Goal: Find contact information: Find contact information

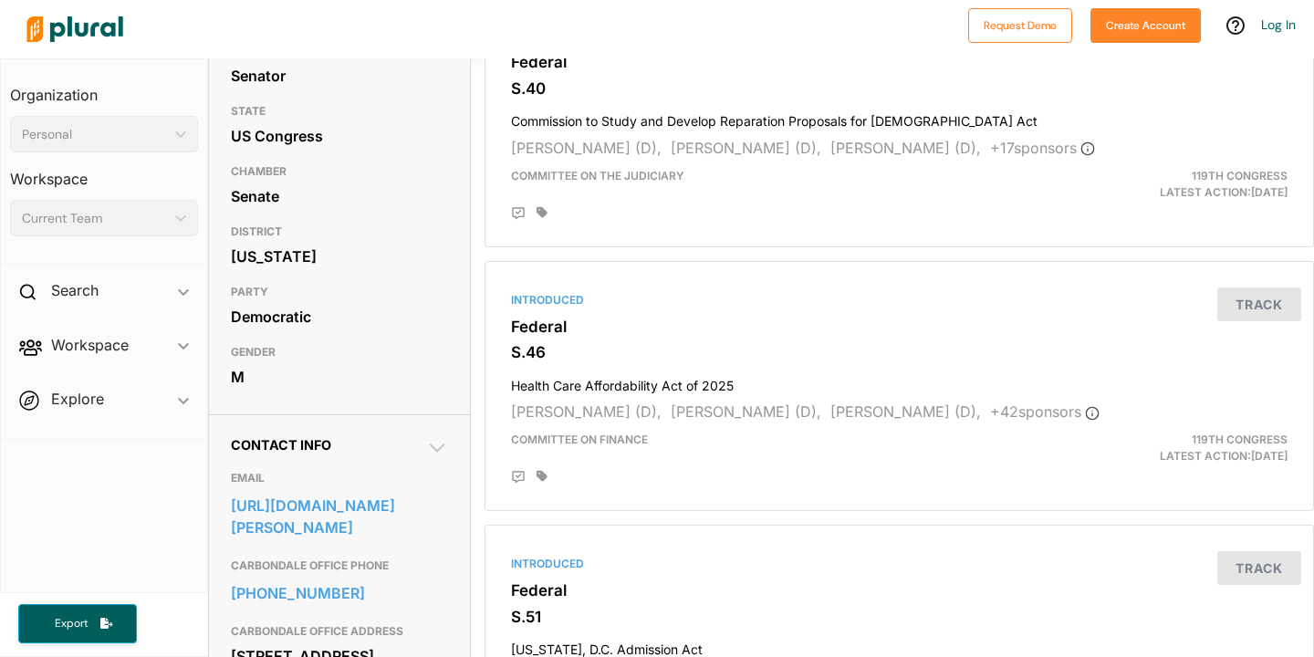
scroll to position [327, 0]
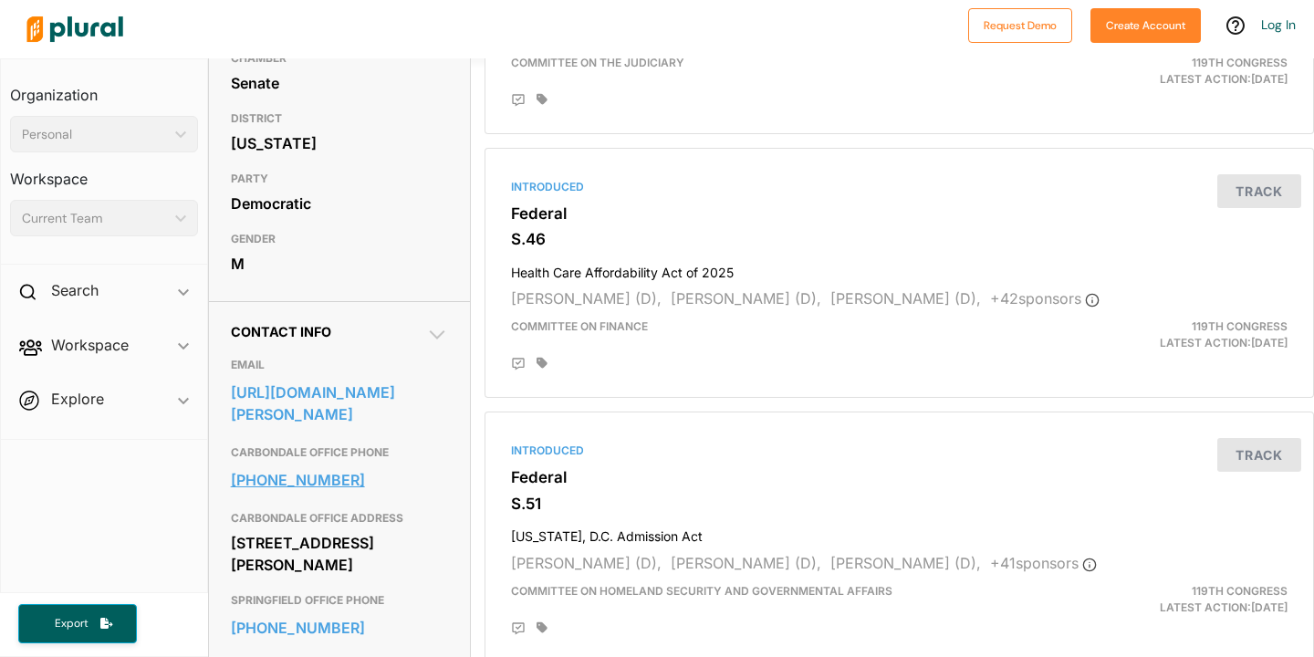
click at [376, 477] on link "618-351-1122" at bounding box center [339, 479] width 217 height 27
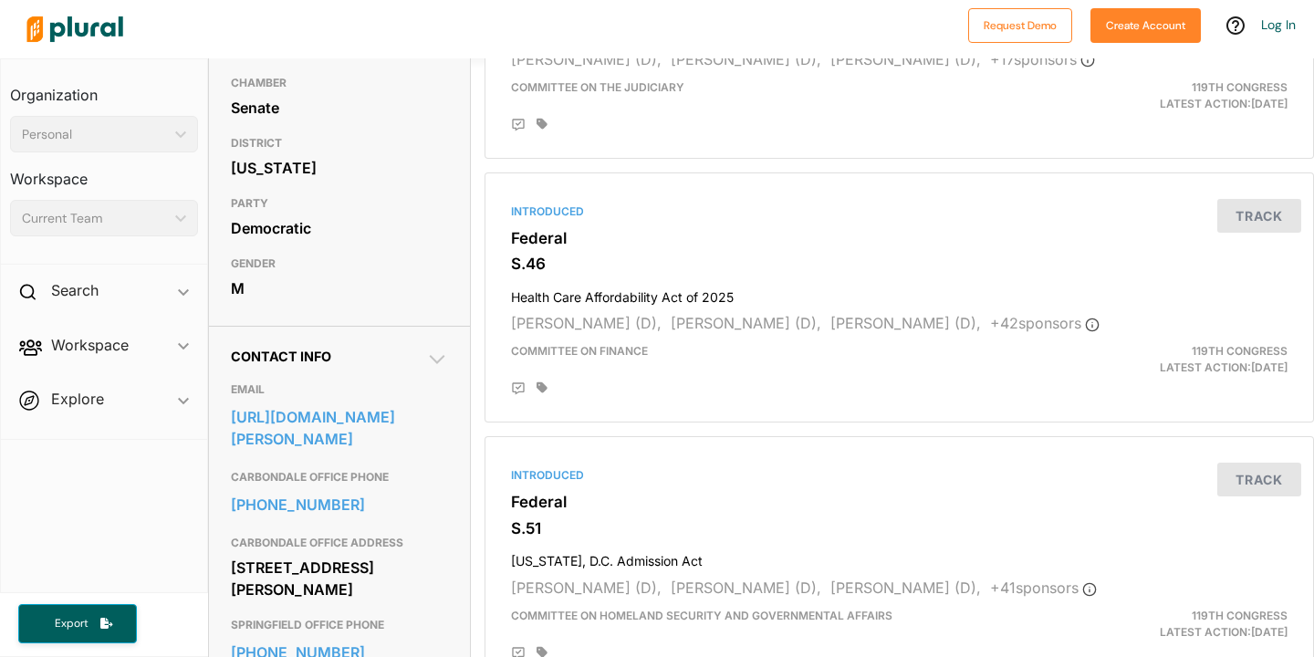
scroll to position [305, 0]
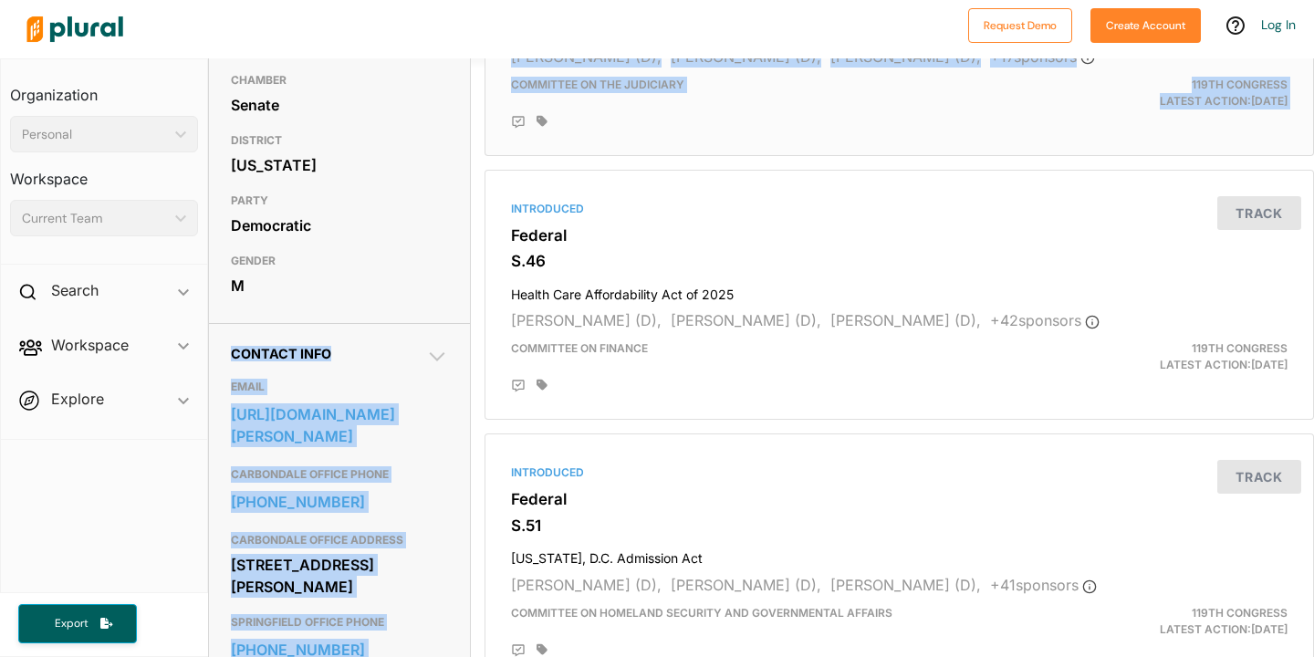
drag, startPoint x: 375, startPoint y: 282, endPoint x: 847, endPoint y: 78, distance: 513.9
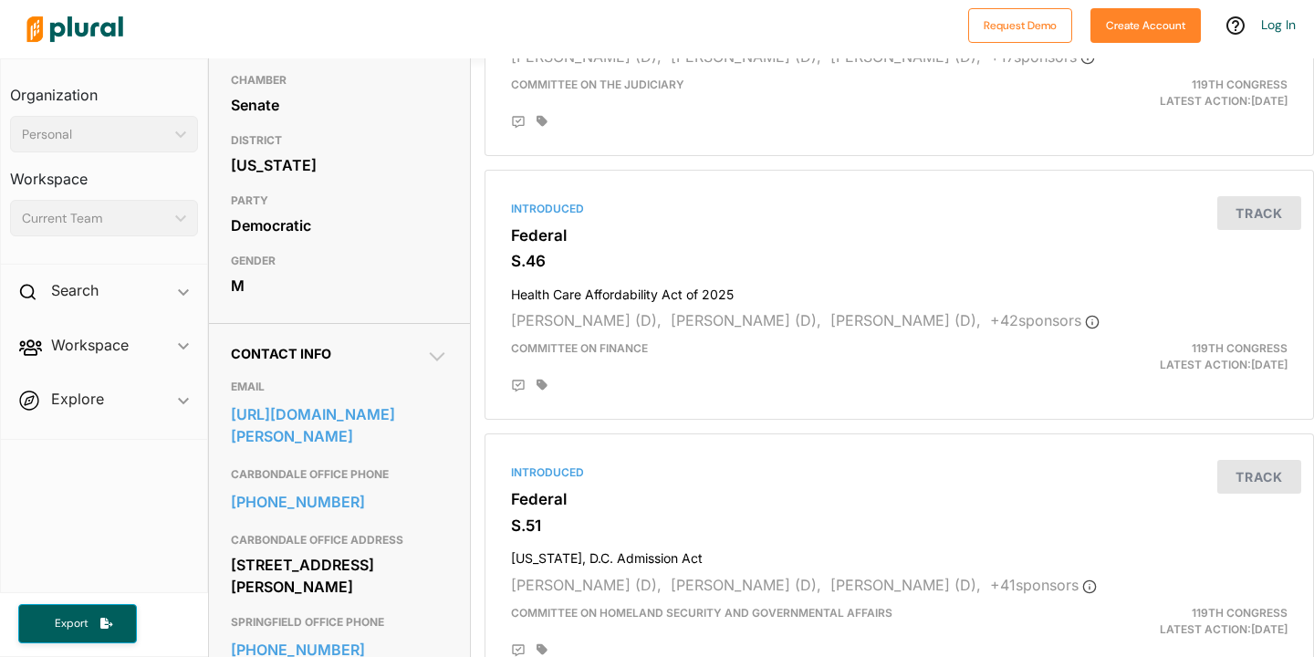
click at [292, 285] on div "M" at bounding box center [339, 285] width 217 height 27
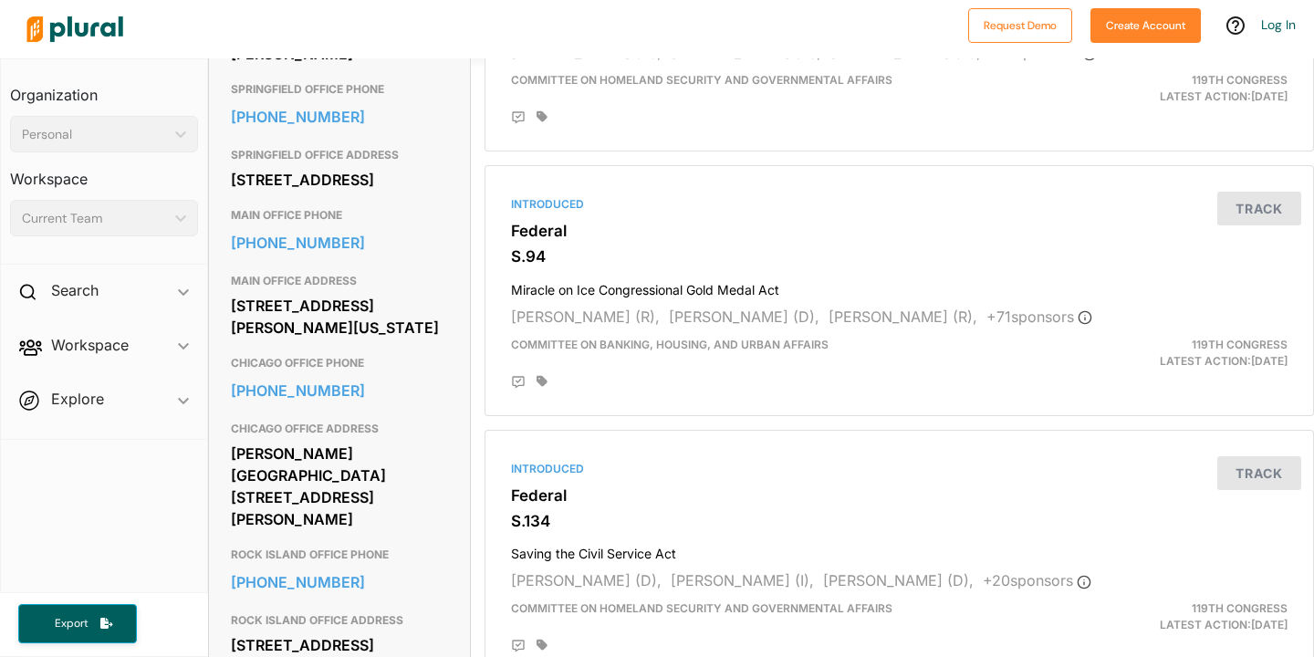
scroll to position [829, 0]
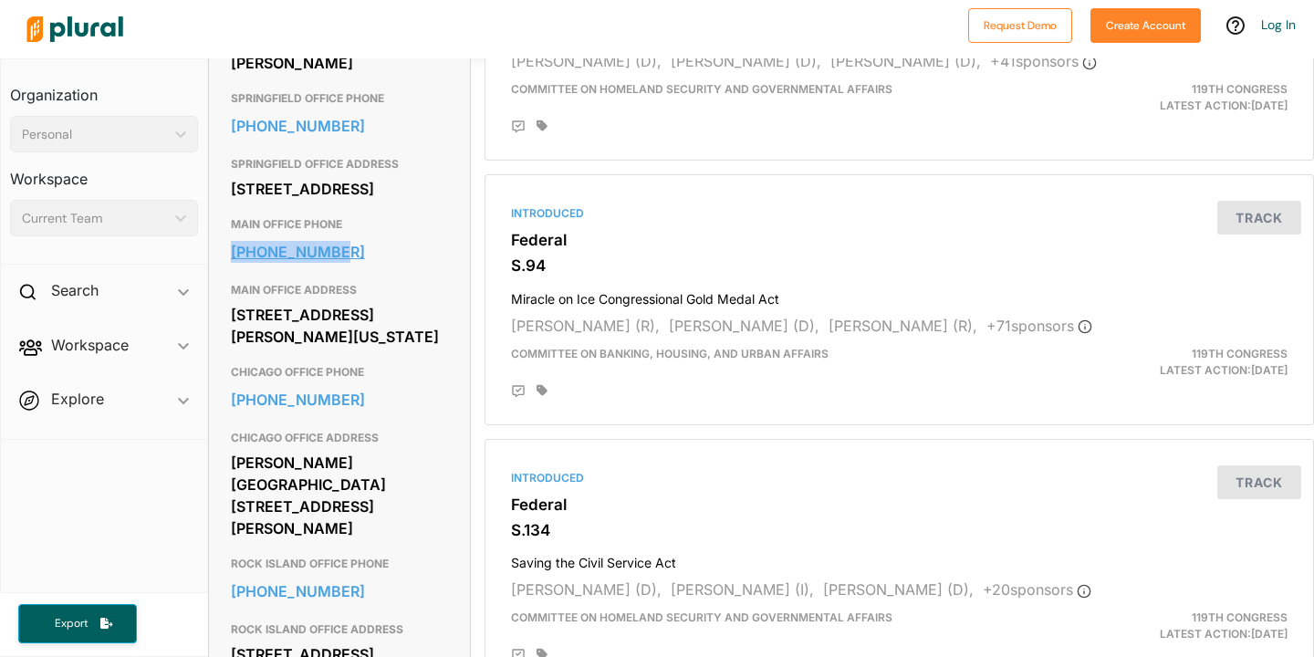
copy link "202-224-2152"
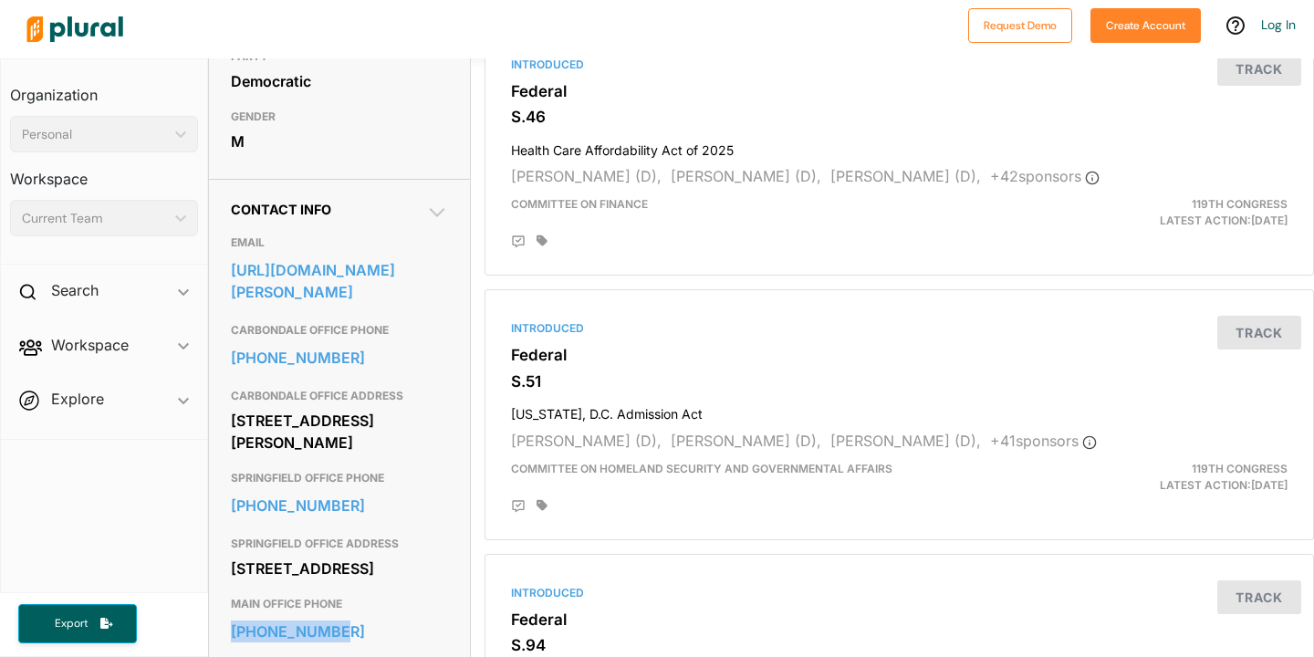
scroll to position [580, 0]
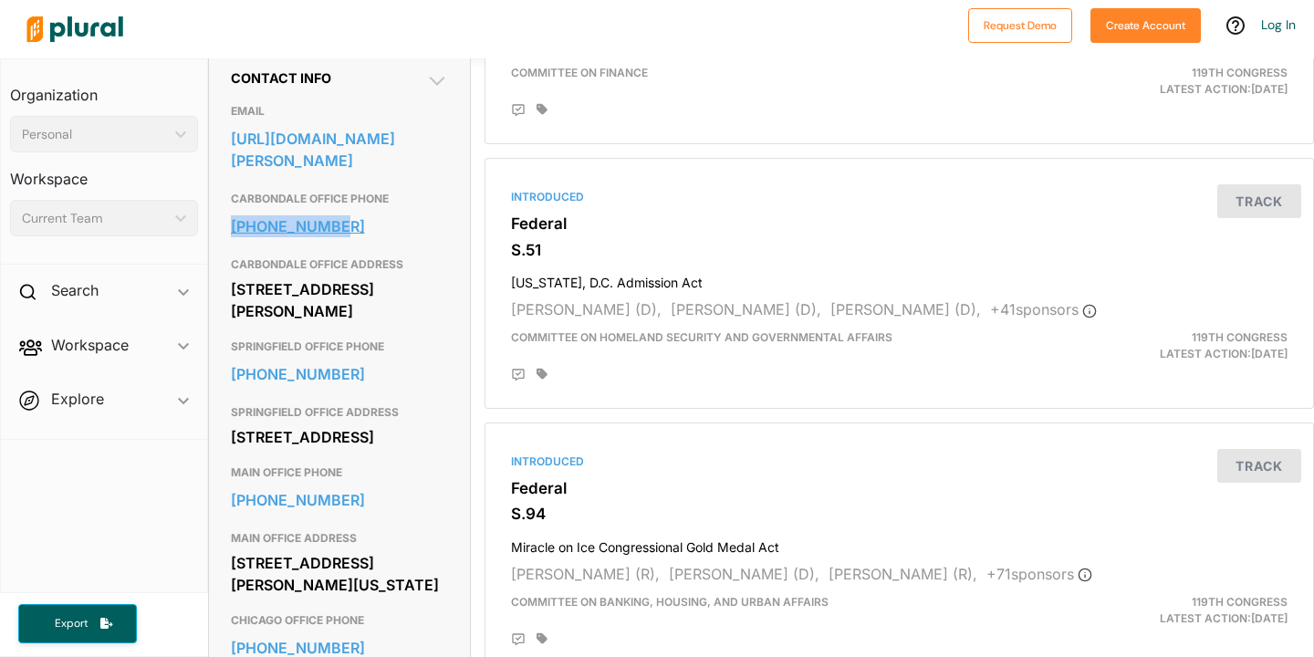
copy link "618-351-1122"
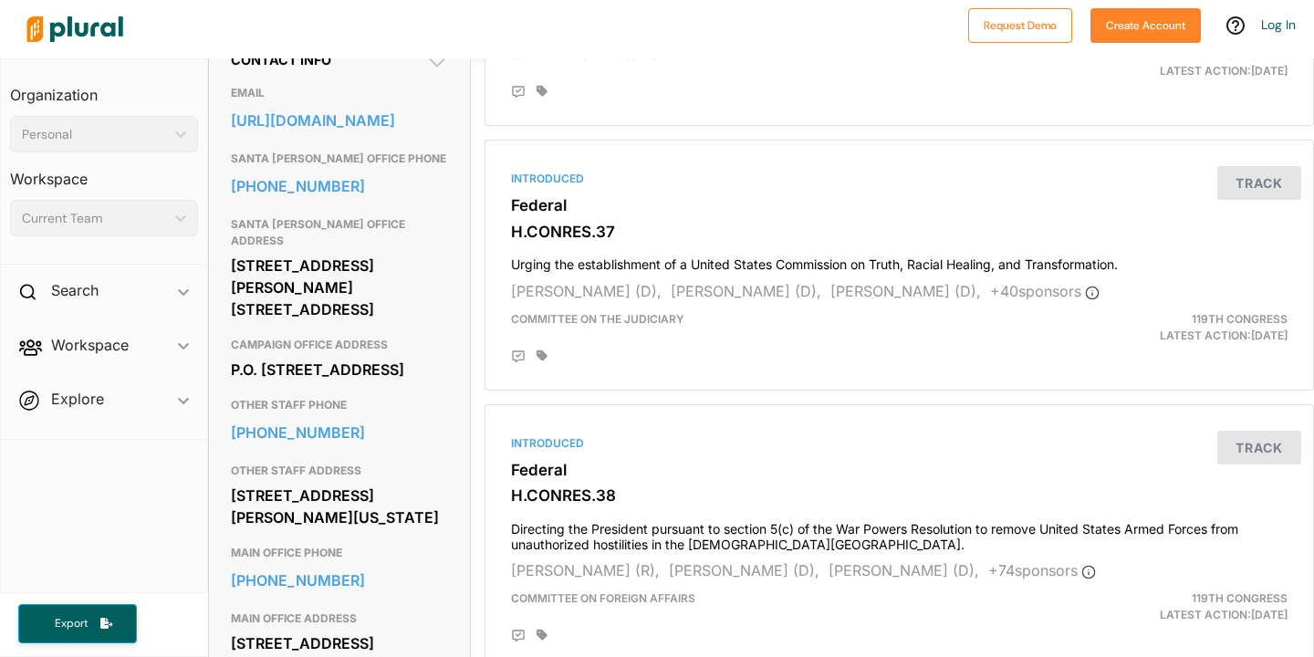
scroll to position [635, 0]
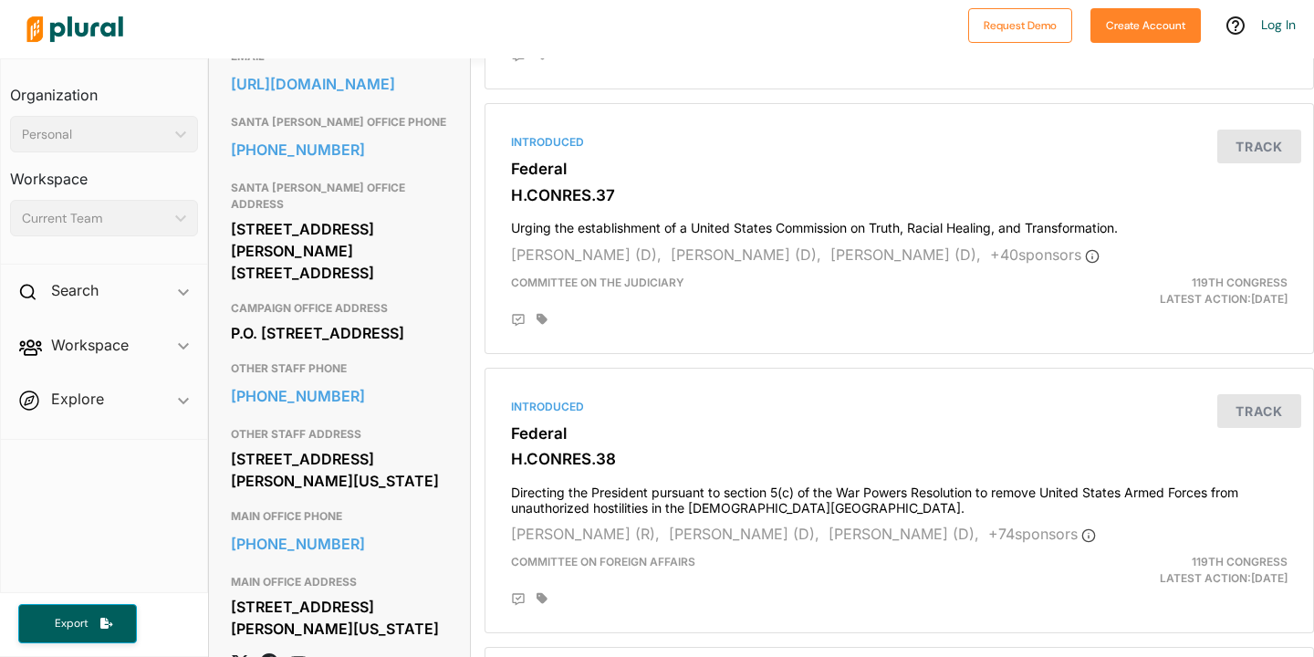
click at [361, 380] on h3 "OTHER STAFF PHONE" at bounding box center [339, 369] width 217 height 22
copy link "408-436-2720"
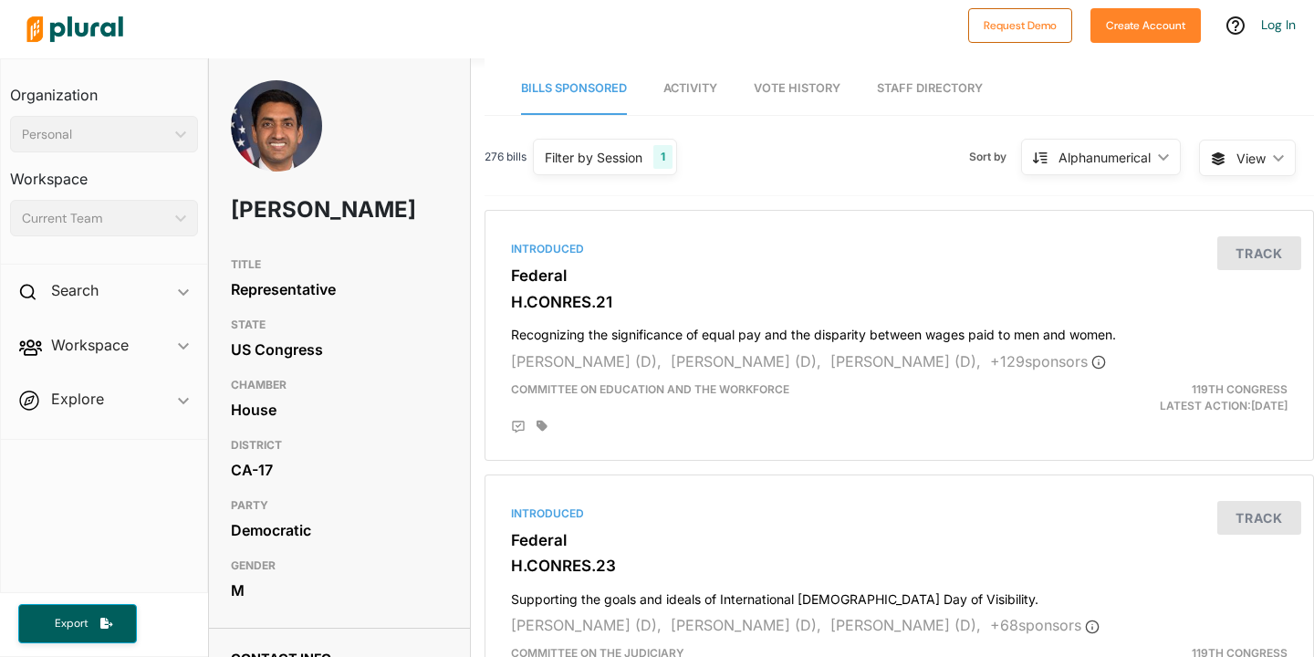
drag, startPoint x: 357, startPoint y: 179, endPoint x: 993, endPoint y: 16, distance: 656.8
click at [0, 0] on div "Request Demo Create Account Log In Organization Personal ic_keyboard_arrow_down…" at bounding box center [657, 328] width 1314 height 657
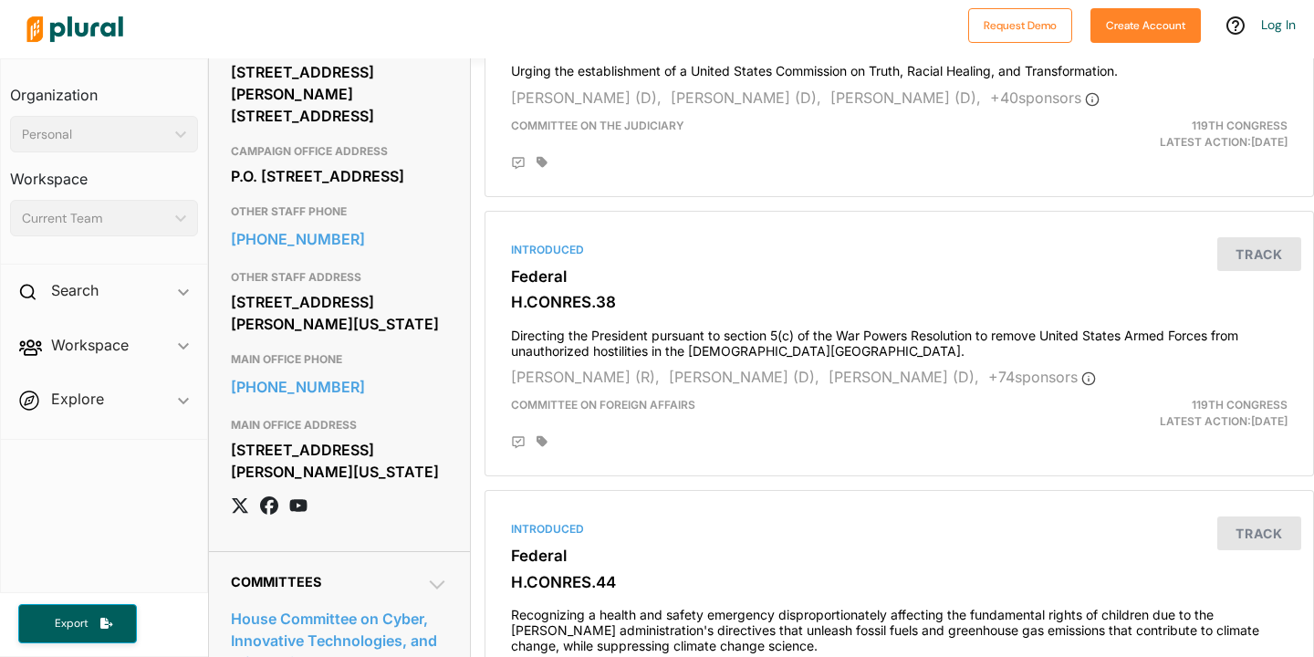
scroll to position [835, 0]
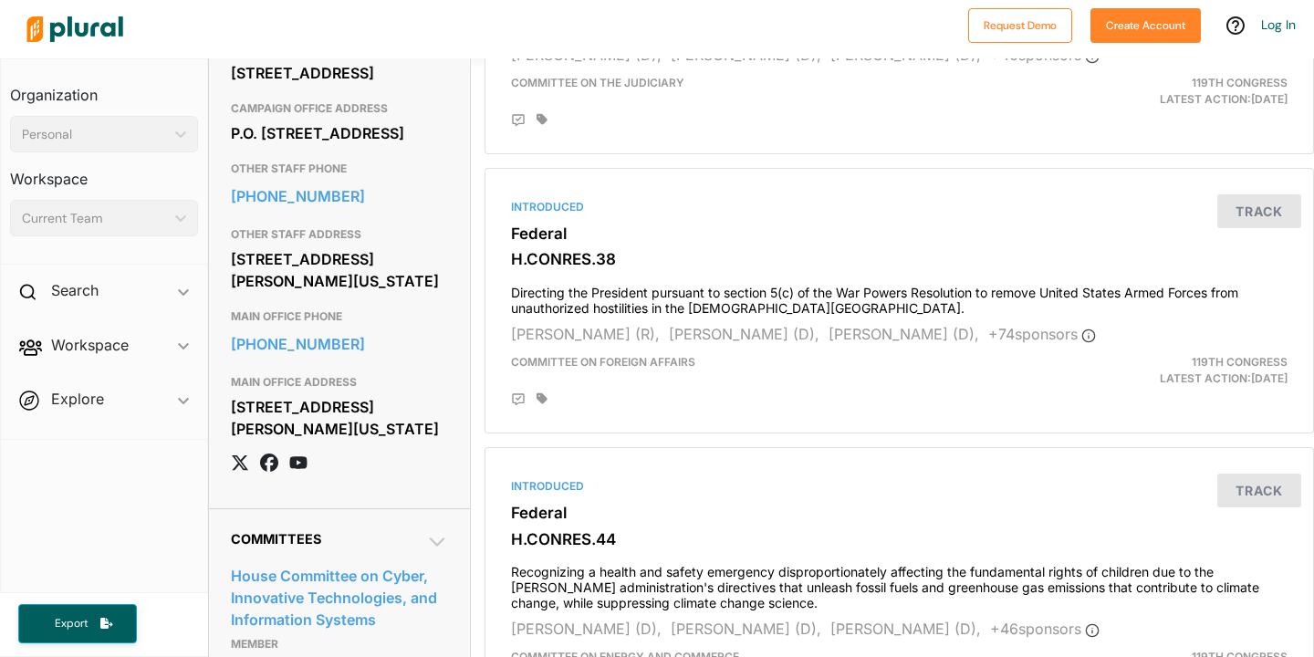
drag, startPoint x: 383, startPoint y: 392, endPoint x: 28, endPoint y: 0, distance: 529.2
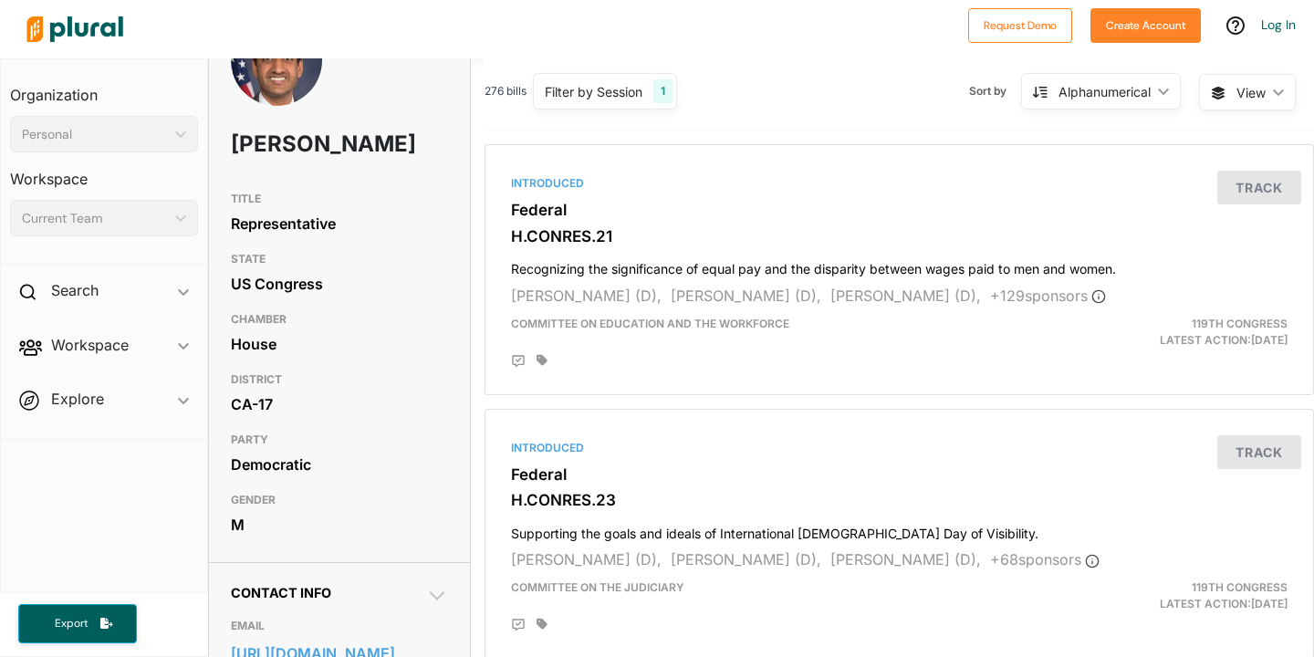
scroll to position [458, 0]
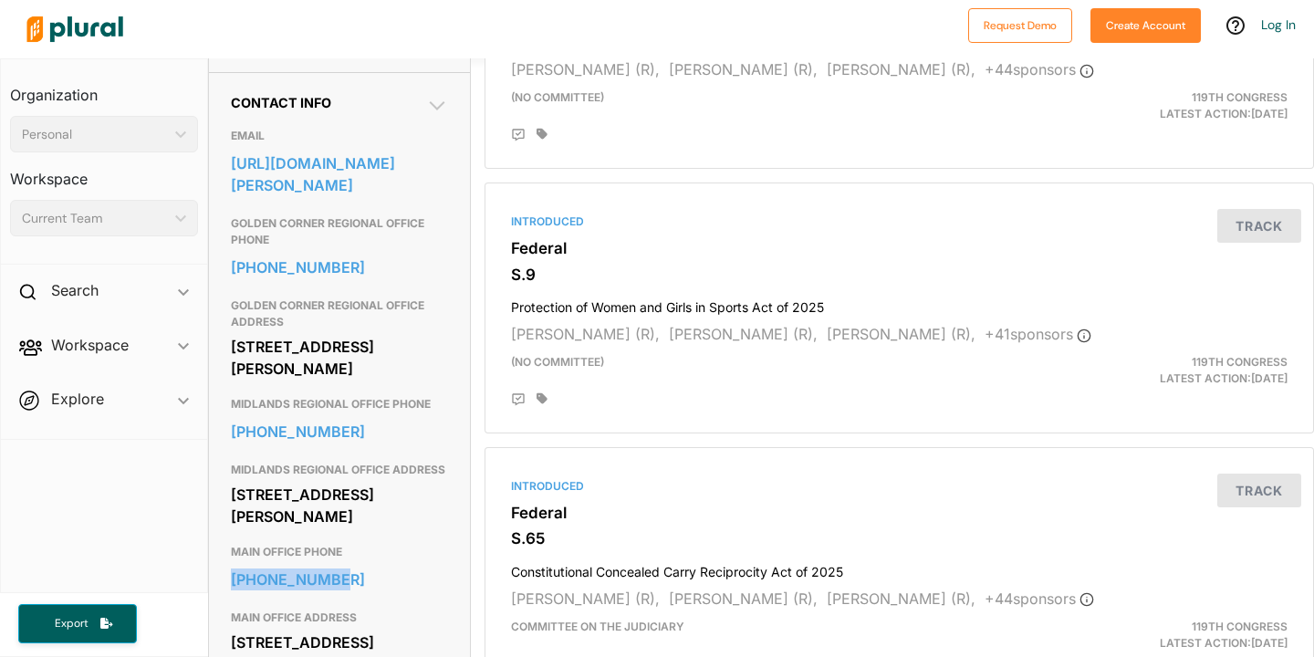
scroll to position [538, 0]
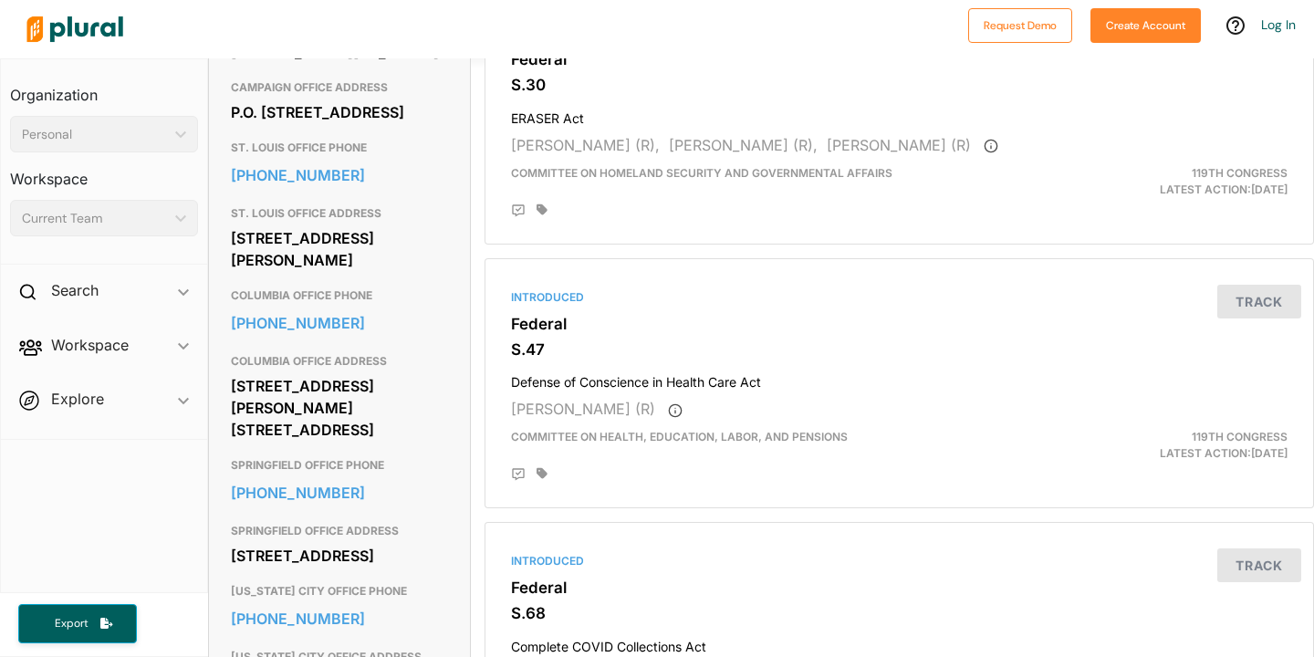
scroll to position [1017, 0]
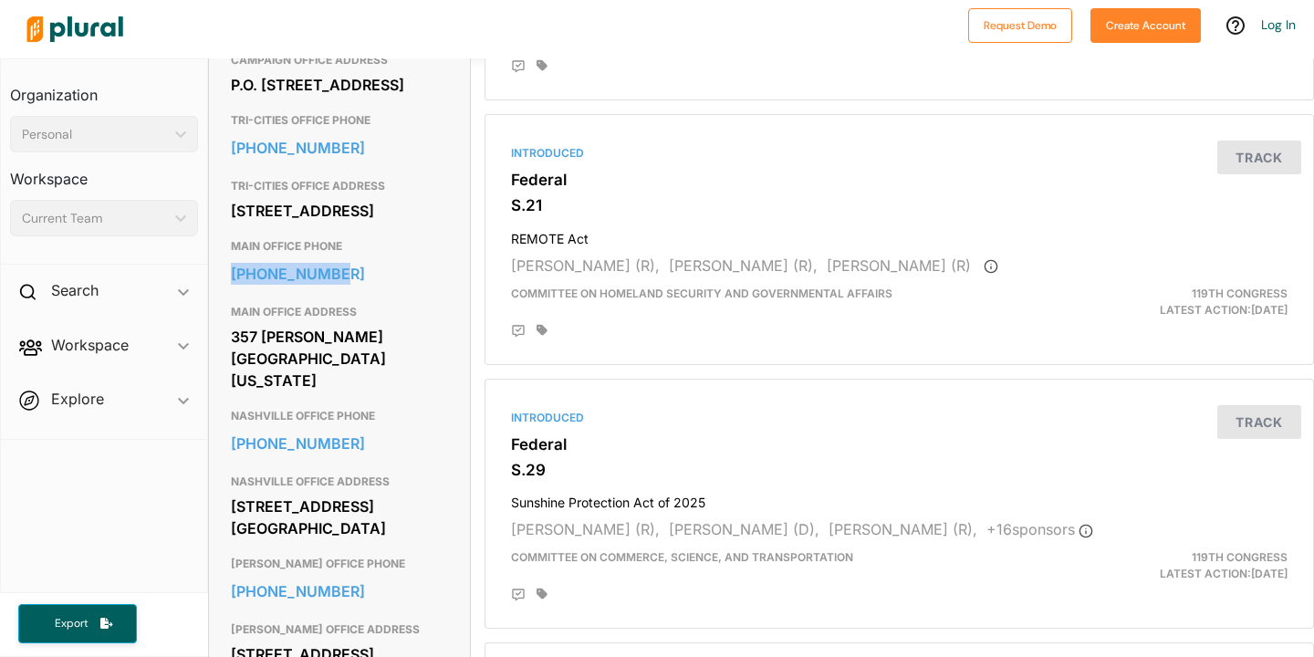
scroll to position [1014, 0]
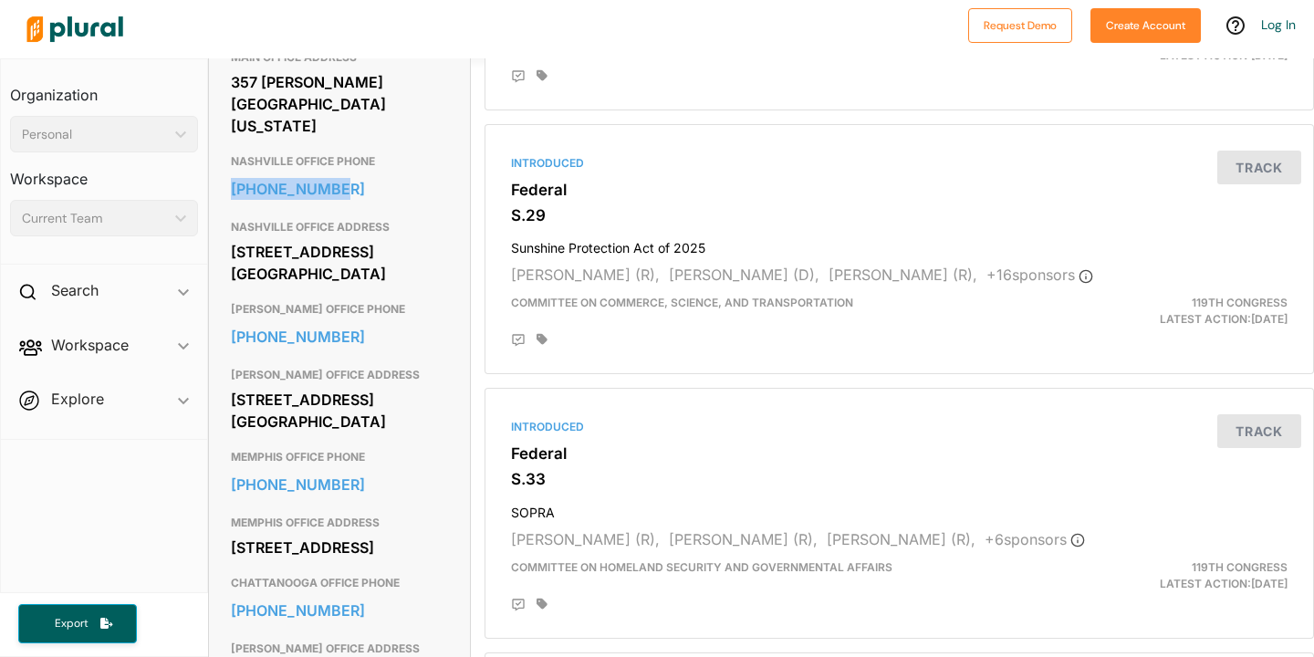
scroll to position [1236, 0]
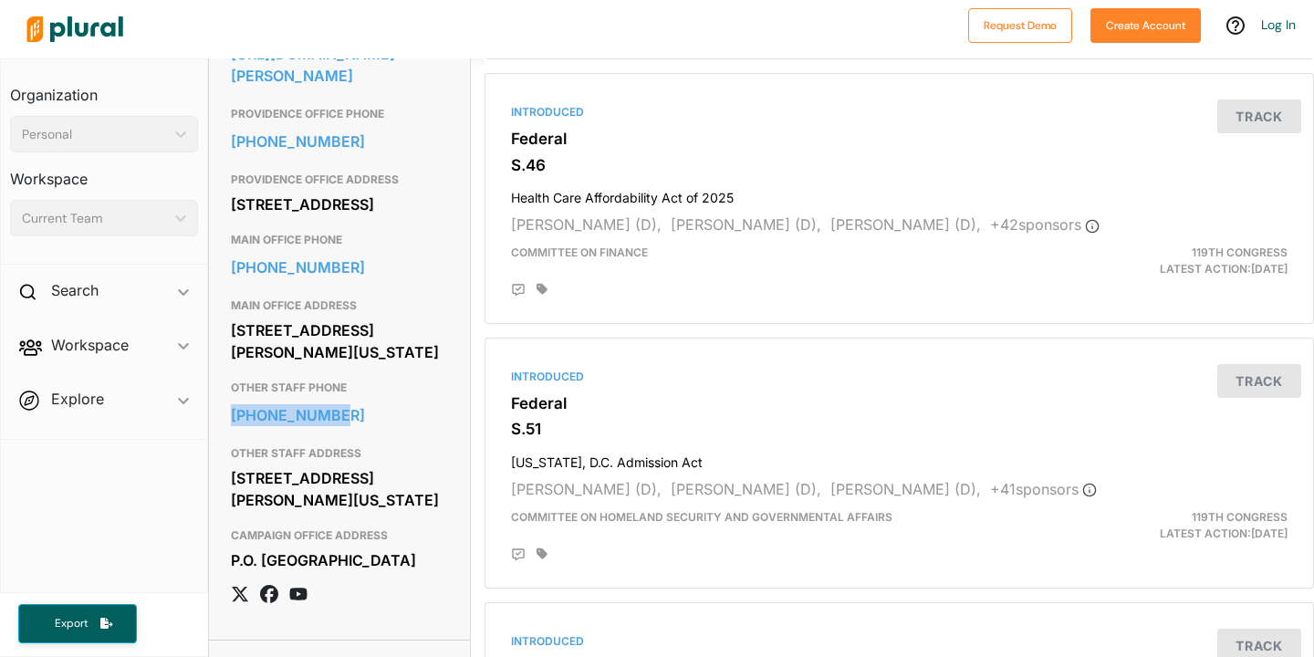
scroll to position [482, 0]
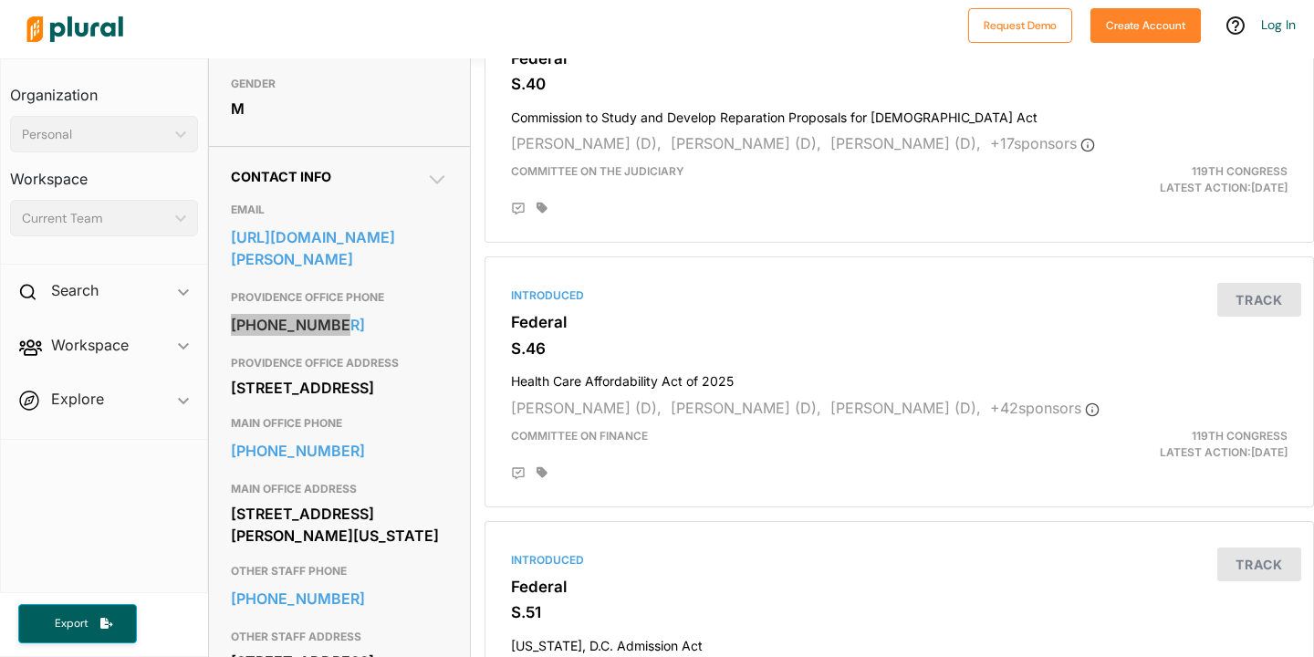
drag, startPoint x: 252, startPoint y: 363, endPoint x: 912, endPoint y: 18, distance: 744.6
click at [0, 0] on div "Request Demo Create Account Log In Organization Personal ic_keyboard_arrow_down…" at bounding box center [657, 328] width 1314 height 657
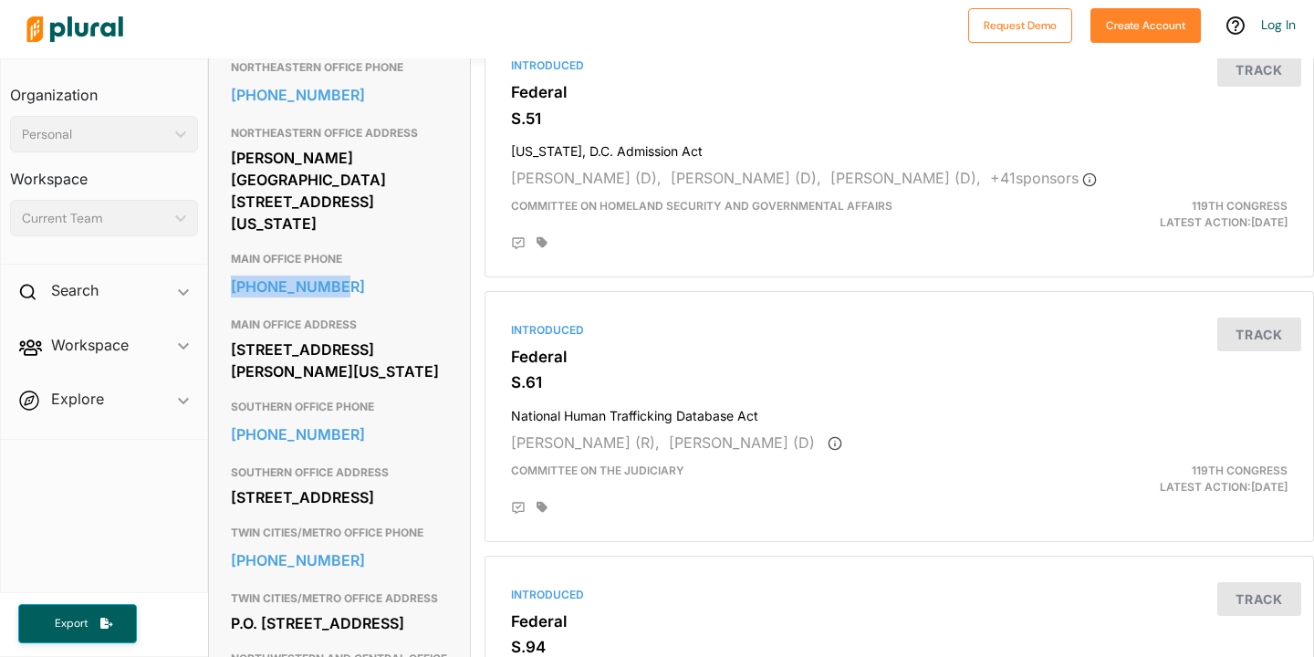
scroll to position [552, 0]
